Goal: Task Accomplishment & Management: Manage account settings

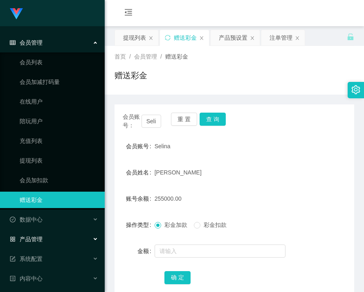
click at [46, 240] on div "产品管理" at bounding box center [52, 239] width 105 height 16
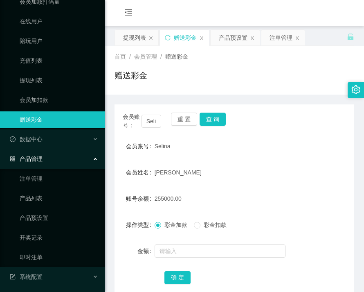
scroll to position [82, 0]
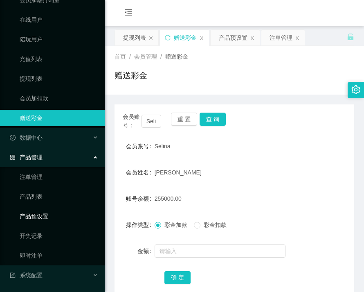
click at [43, 211] on link "产品预设置" at bounding box center [59, 216] width 79 height 16
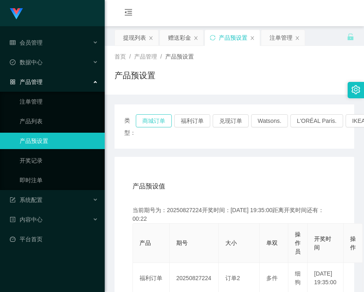
click at [165, 118] on button "商城订单" at bounding box center [154, 120] width 36 height 13
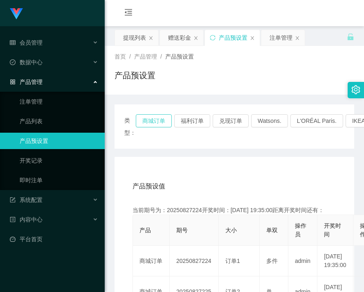
click at [162, 123] on button "商城订单" at bounding box center [154, 120] width 36 height 13
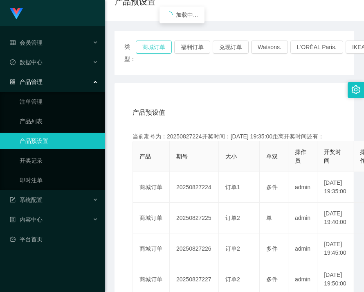
scroll to position [82, 0]
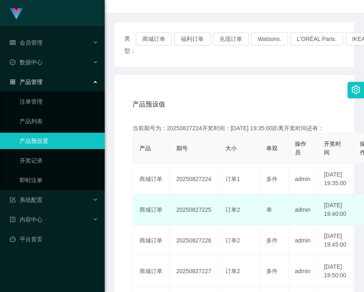
click at [192, 225] on td "20250827225" at bounding box center [194, 210] width 49 height 31
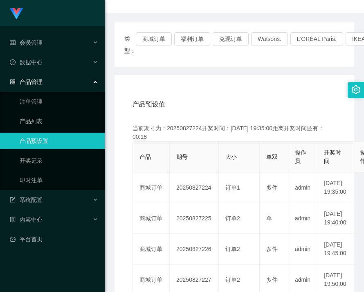
copy td "20250827225"
click at [153, 40] on button "商城订单" at bounding box center [154, 38] width 36 height 13
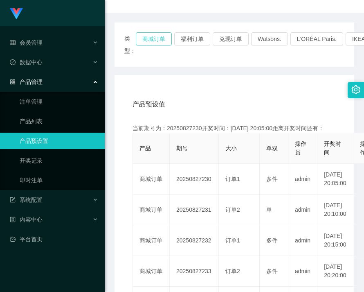
click at [153, 40] on button "商城订单" at bounding box center [154, 38] width 36 height 13
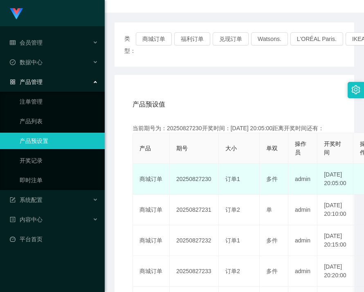
click at [194, 195] on td "20250827230" at bounding box center [194, 179] width 49 height 31
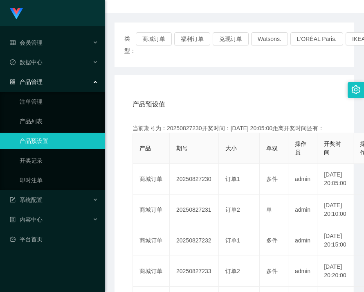
copy td "20250827230"
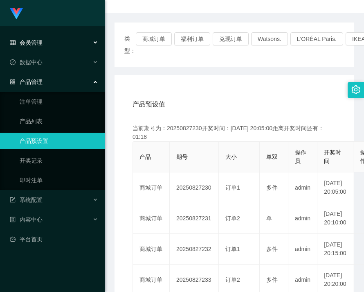
click at [31, 49] on div "会员管理" at bounding box center [52, 42] width 105 height 16
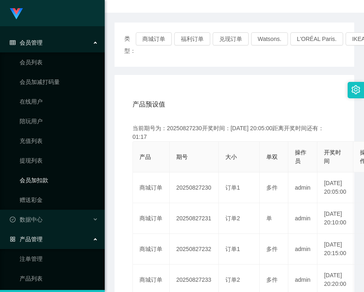
click at [45, 175] on link "会员加扣款" at bounding box center [59, 180] width 79 height 16
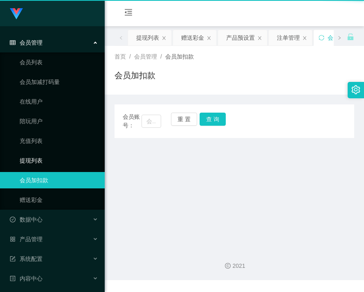
click at [40, 161] on link "提现列表" at bounding box center [59, 160] width 79 height 16
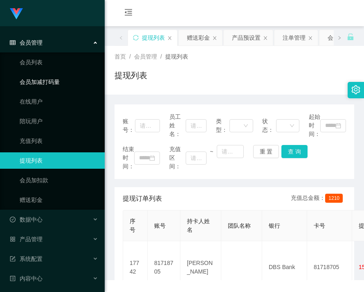
click at [33, 79] on link "会员加减打码量" at bounding box center [59, 82] width 79 height 16
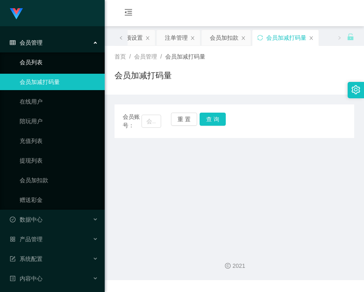
click at [35, 65] on link "会员列表" at bounding box center [59, 62] width 79 height 16
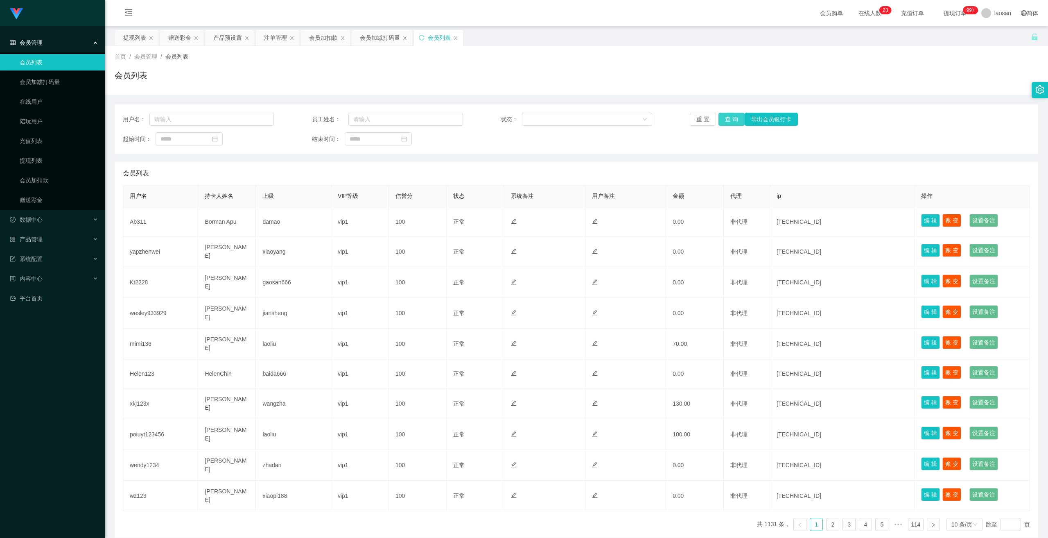
click at [364, 116] on button "查 询" at bounding box center [732, 119] width 26 height 13
click at [364, 116] on div "重 置 查 询 导出会员银行卡" at bounding box center [765, 119] width 151 height 13
click at [364, 116] on button "查 询" at bounding box center [732, 119] width 26 height 13
click at [45, 242] on div "产品管理" at bounding box center [52, 239] width 105 height 16
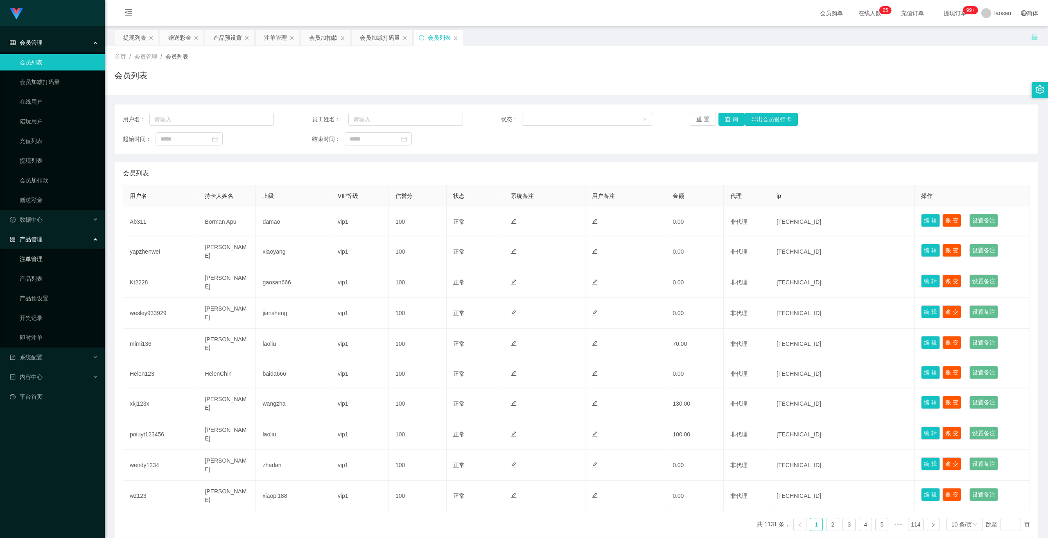
click at [38, 257] on link "注单管理" at bounding box center [59, 259] width 79 height 16
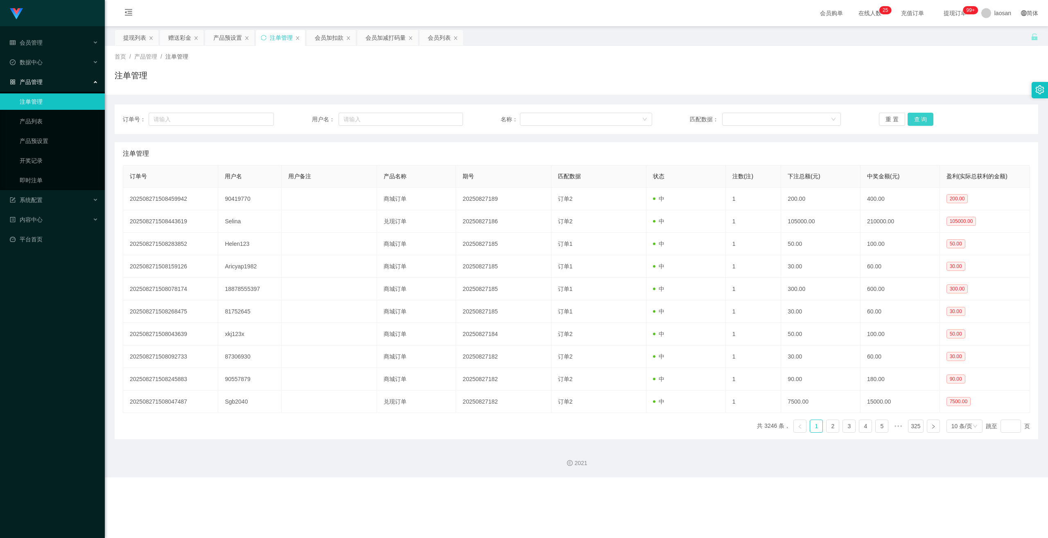
click at [364, 119] on button "查 询" at bounding box center [921, 119] width 26 height 13
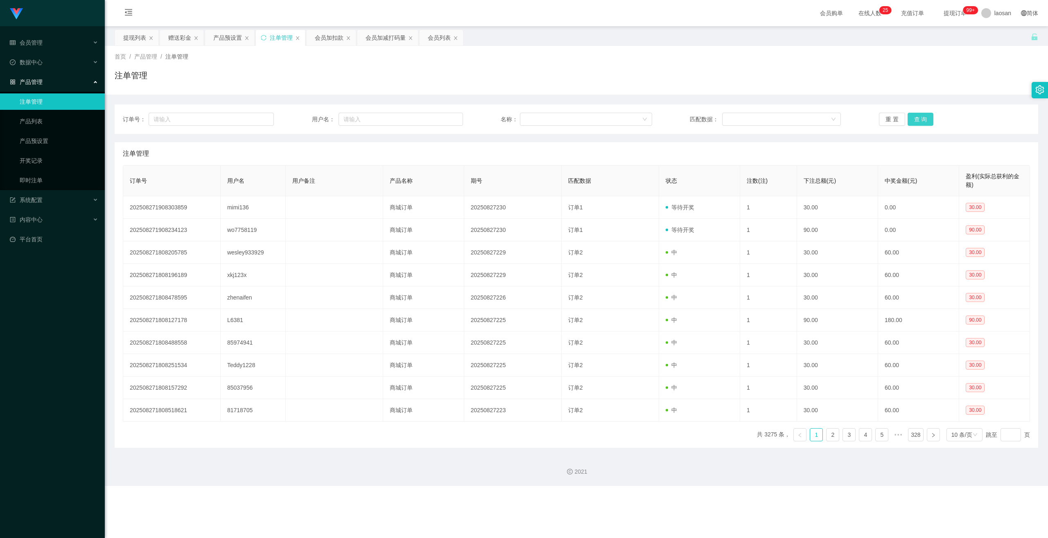
click at [364, 119] on button "查 询" at bounding box center [921, 119] width 26 height 13
click at [364, 119] on div "重 置 查 询" at bounding box center [954, 119] width 151 height 13
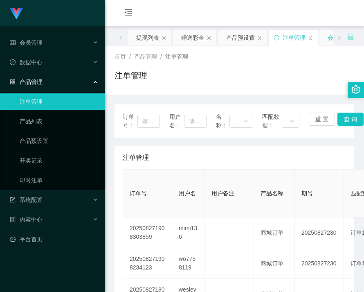
drag, startPoint x: 315, startPoint y: 68, endPoint x: 320, endPoint y: 35, distance: 33.1
click at [315, 67] on div "首页 / 产品管理 / 注单管理 / 注单管理" at bounding box center [235, 70] width 240 height 36
click at [38, 138] on link "产品预设置" at bounding box center [59, 141] width 79 height 16
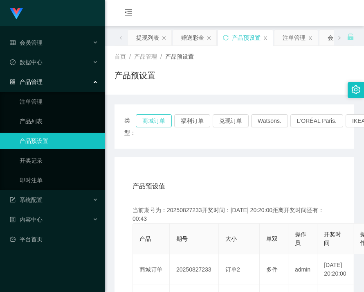
click at [161, 119] on button "商城订单" at bounding box center [154, 120] width 36 height 13
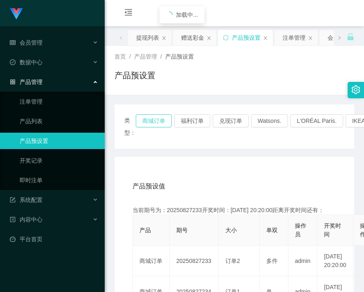
click at [161, 119] on button "商城订单" at bounding box center [154, 120] width 36 height 13
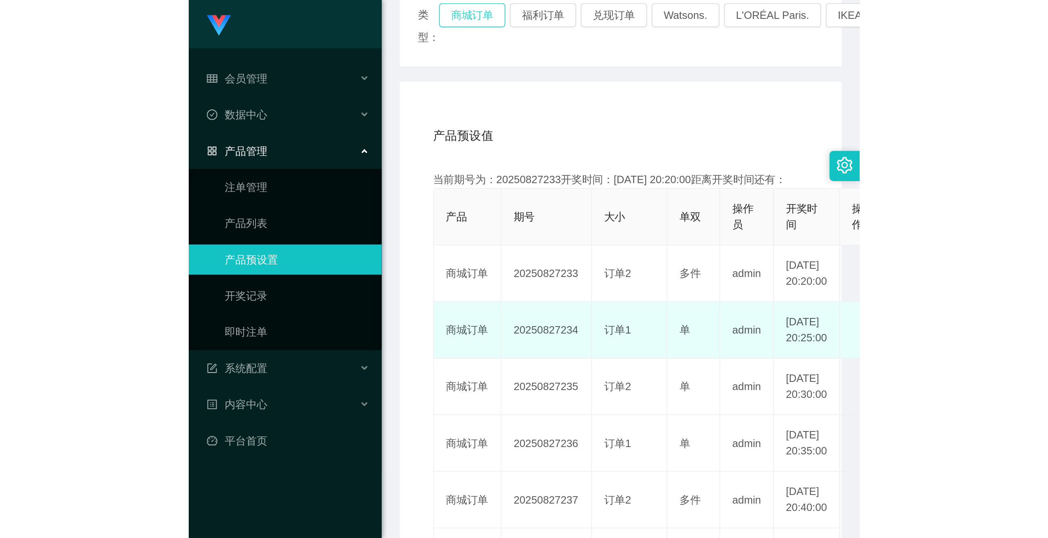
scroll to position [123, 0]
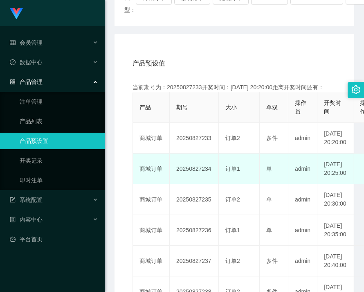
click at [183, 184] on td "20250827234" at bounding box center [194, 169] width 49 height 31
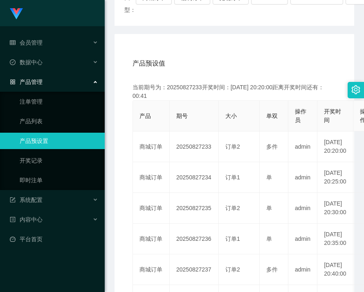
copy td "20250827234"
click at [310, 16] on div "类型： 商城订单 福利订单 兑现订单 Watsons. L'ORÉAL Paris. IKEA. [GEOGRAPHIC_DATA]. COURTS." at bounding box center [235, 4] width 240 height 44
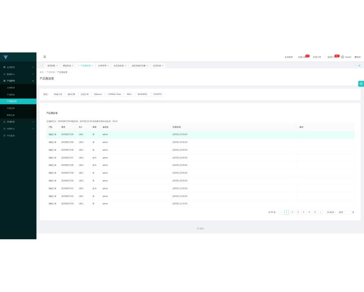
scroll to position [0, 0]
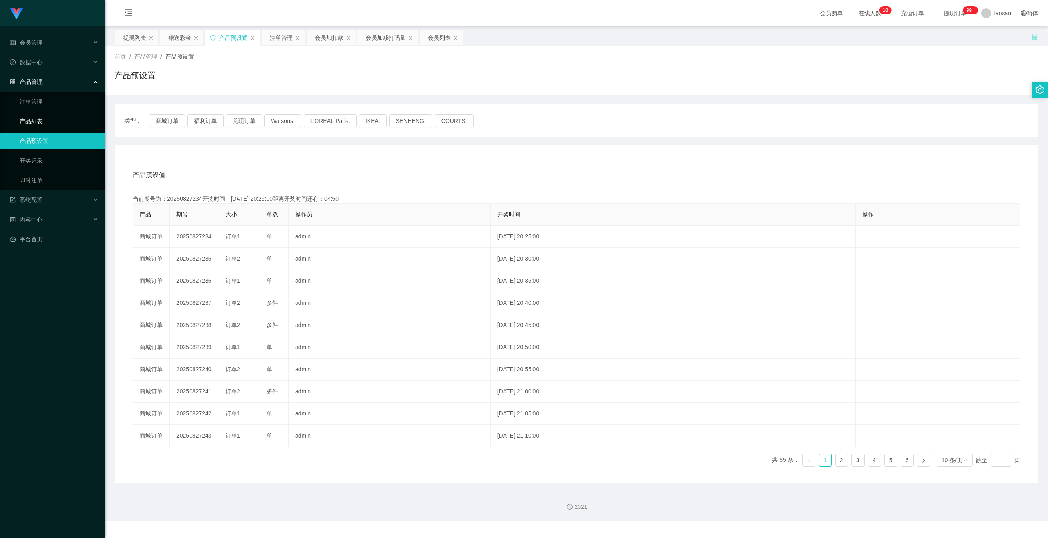
click at [37, 122] on link "产品列表" at bounding box center [59, 121] width 79 height 16
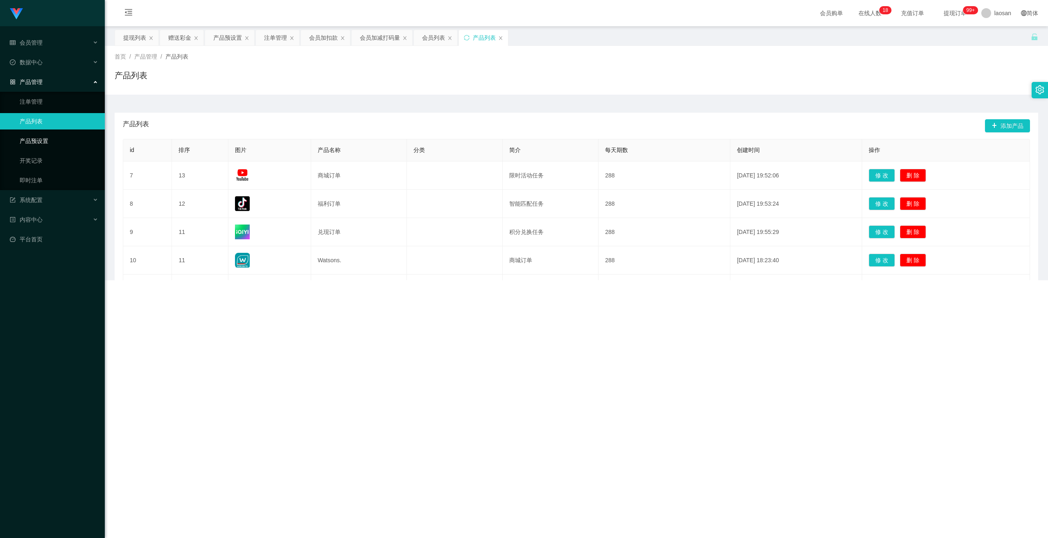
click at [39, 136] on link "产品预设置" at bounding box center [59, 141] width 79 height 16
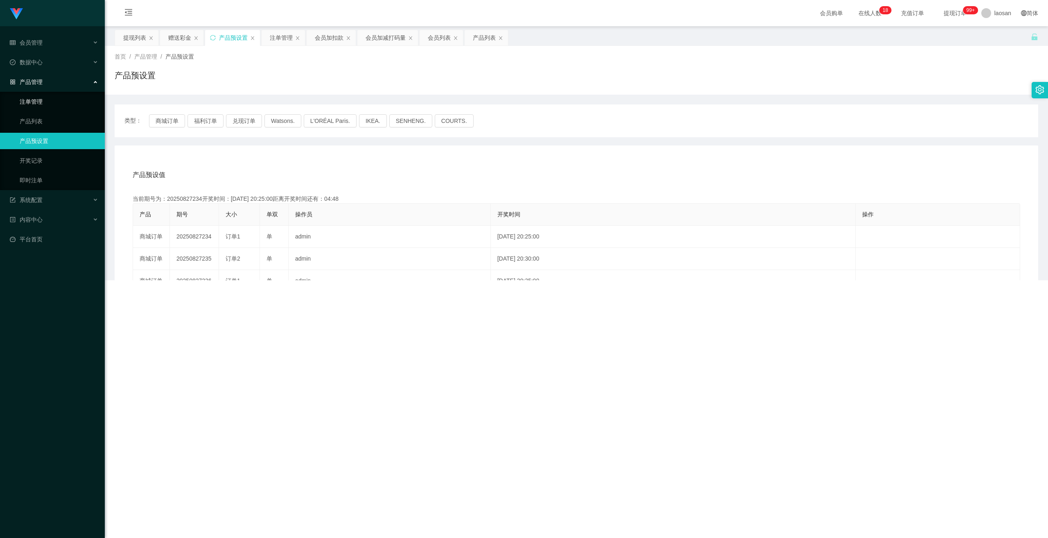
click at [32, 96] on link "注单管理" at bounding box center [59, 101] width 79 height 16
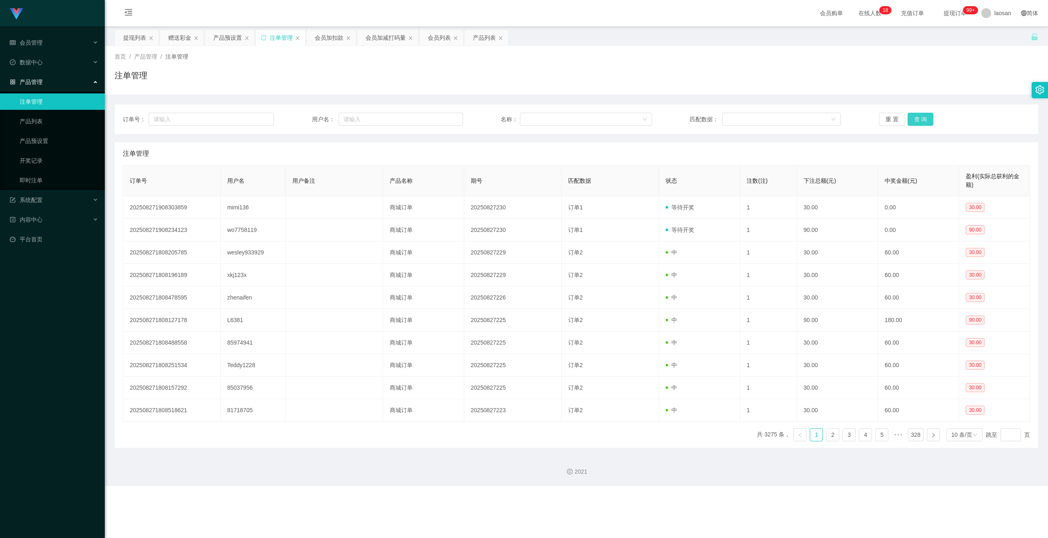
click at [364, 117] on button "查 询" at bounding box center [921, 119] width 26 height 13
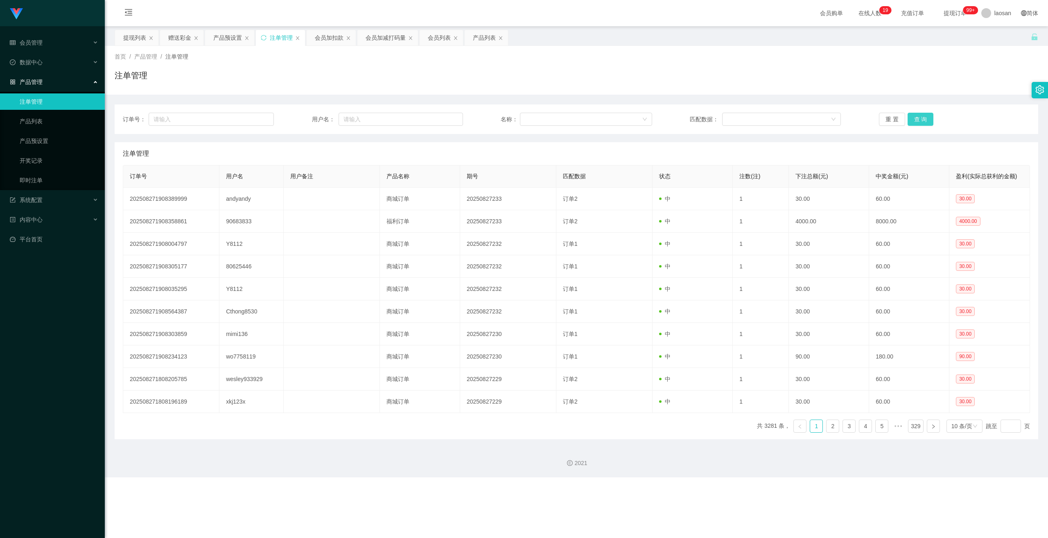
click at [364, 117] on div "重 置 查 询" at bounding box center [954, 119] width 151 height 13
click at [364, 117] on button "查 询" at bounding box center [921, 119] width 26 height 13
click at [364, 117] on button "查 询" at bounding box center [925, 119] width 35 height 13
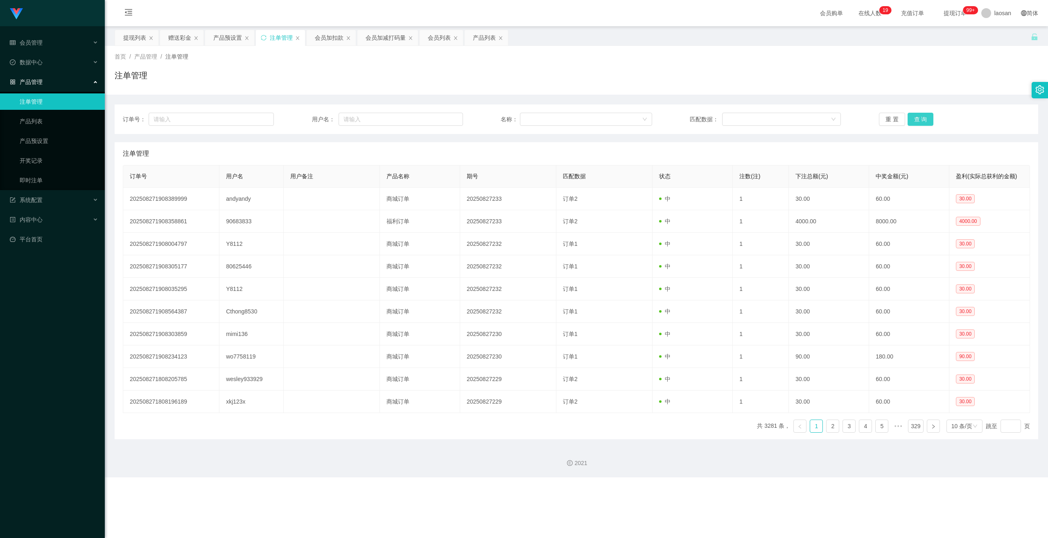
click at [364, 117] on button "查 询" at bounding box center [921, 119] width 26 height 13
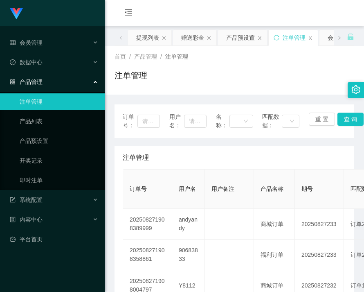
click at [333, 17] on div "会员购单 在线人数 0 1 2 3 4 5 6 7 8 9 0 1 2 3 4 5 6 7 8 9 0 1 2 3 4 5 6 7 8 9 0 1 2 3 4…" at bounding box center [235, 13] width 260 height 27
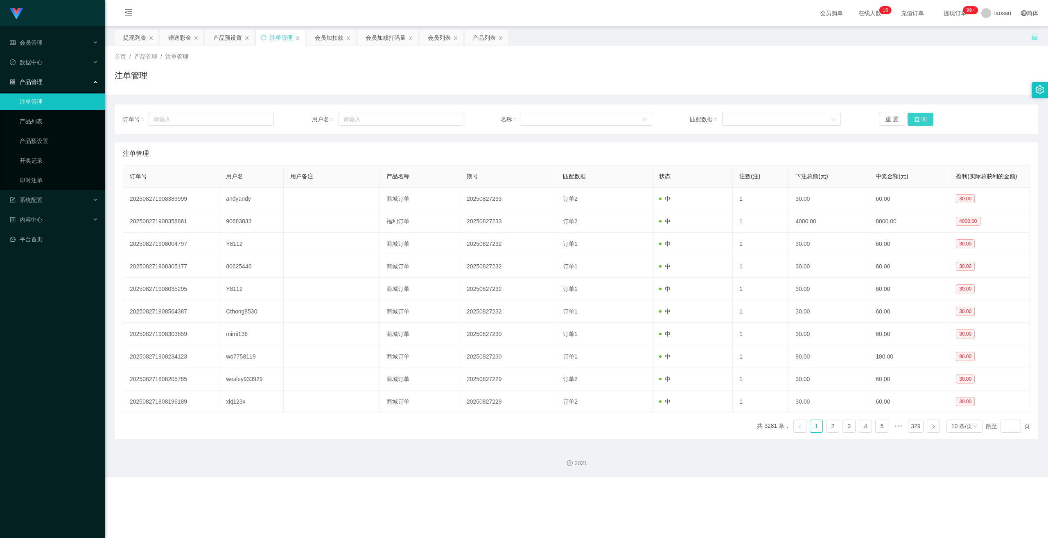
click at [364, 115] on button "查 询" at bounding box center [921, 119] width 26 height 13
click at [364, 115] on div "重 置 查 询" at bounding box center [954, 119] width 151 height 13
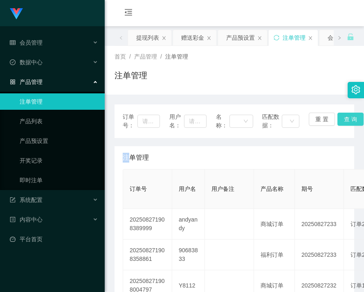
click at [340, 119] on button "查 询" at bounding box center [351, 119] width 26 height 13
click at [30, 45] on span "会员管理" at bounding box center [26, 42] width 33 height 7
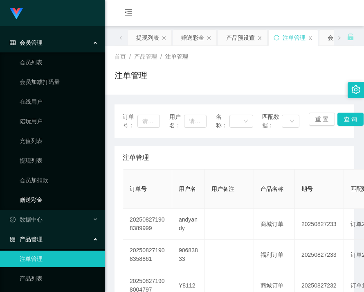
click at [26, 199] on link "赠送彩金" at bounding box center [59, 200] width 79 height 16
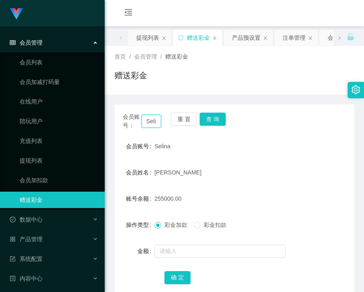
click at [150, 124] on input "Selina" at bounding box center [152, 121] width 20 height 13
paste input "poiuyt123456"
type input "poiuyt123456"
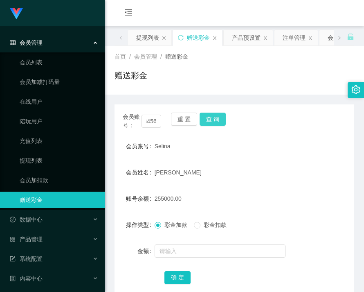
scroll to position [0, 0]
click at [210, 120] on button "查 询" at bounding box center [213, 119] width 26 height 13
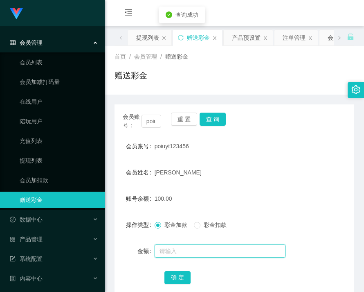
click at [214, 251] on input "text" at bounding box center [220, 250] width 131 height 13
type input "30"
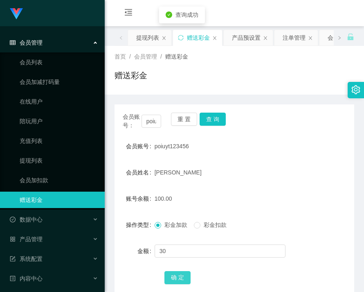
click at [175, 273] on button "确 定" at bounding box center [178, 277] width 26 height 13
